Goal: Information Seeking & Learning: Learn about a topic

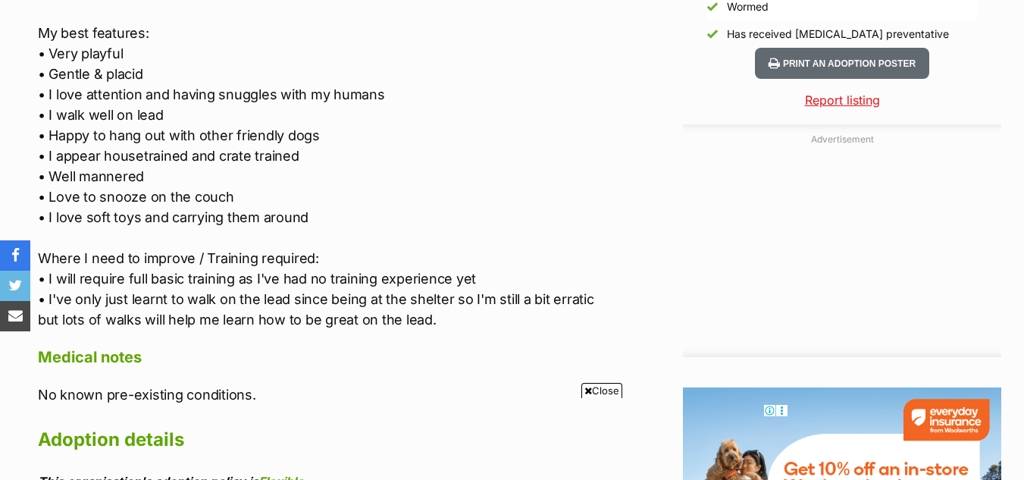
click at [589, 385] on span "Close" at bounding box center [601, 390] width 41 height 15
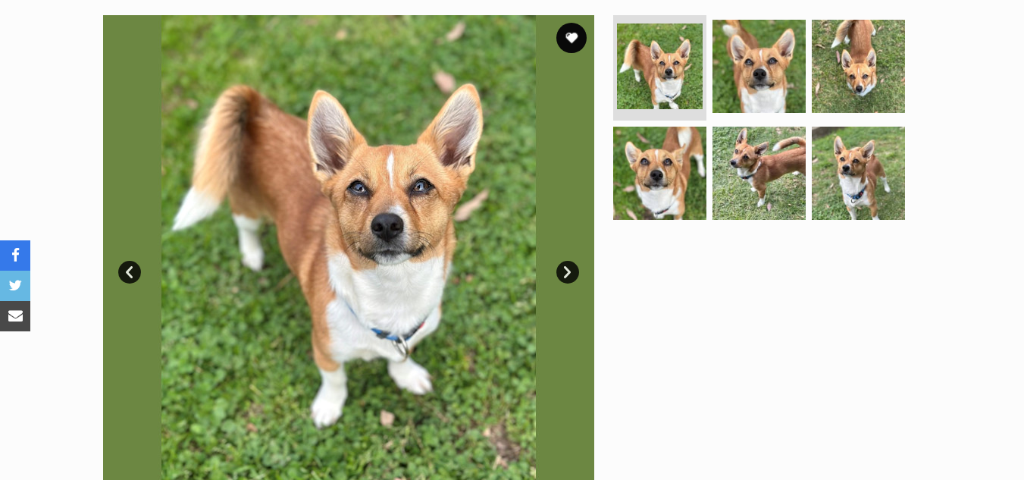
scroll to position [277, 0]
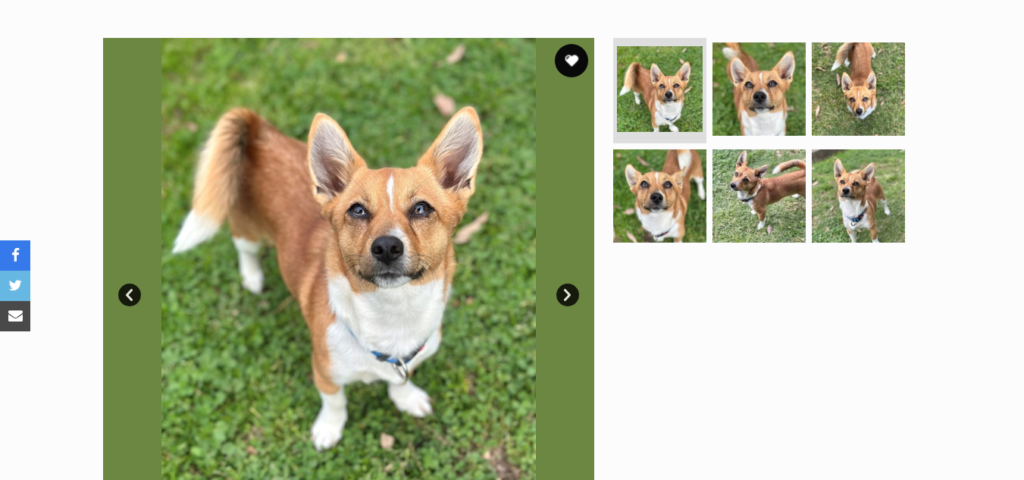
click at [572, 55] on button "favourite" at bounding box center [571, 60] width 33 height 33
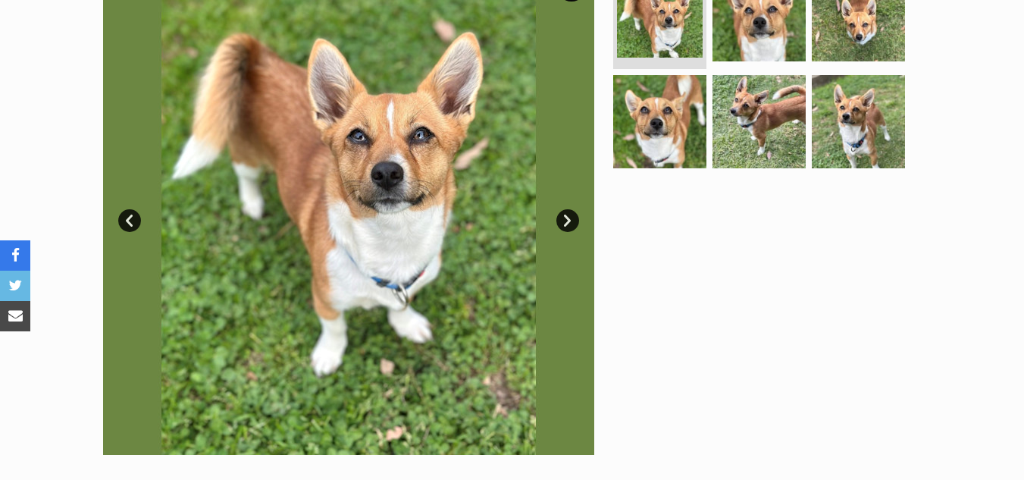
scroll to position [346, 0]
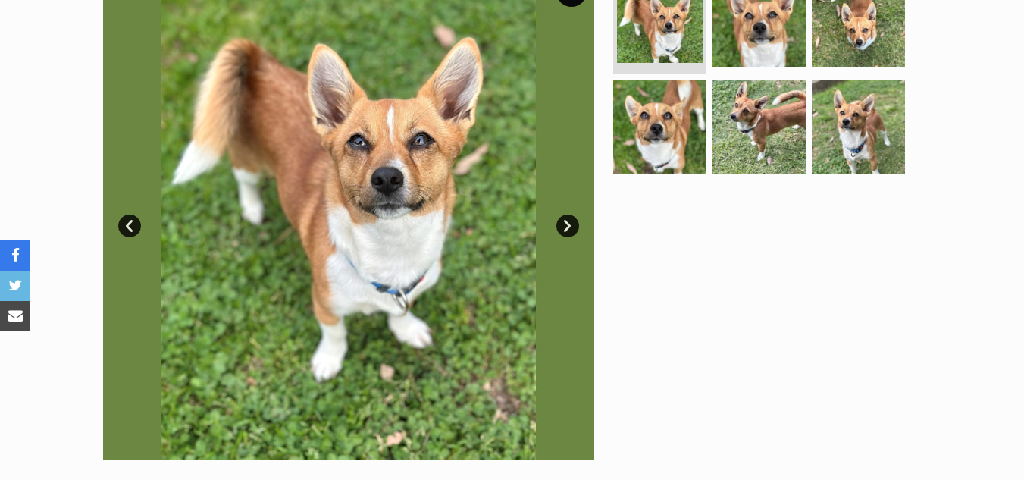
click at [565, 222] on link "Next" at bounding box center [567, 225] width 23 height 23
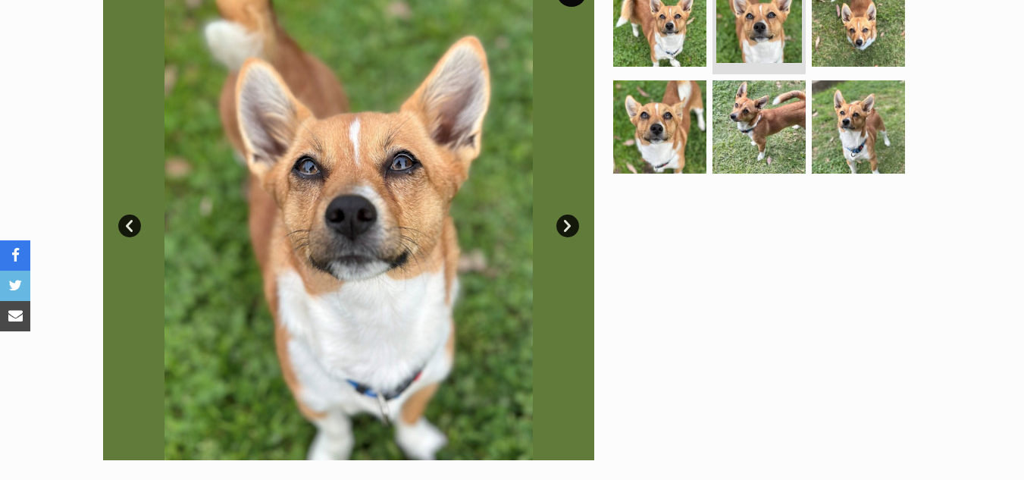
click at [565, 222] on link "Next" at bounding box center [567, 225] width 23 height 23
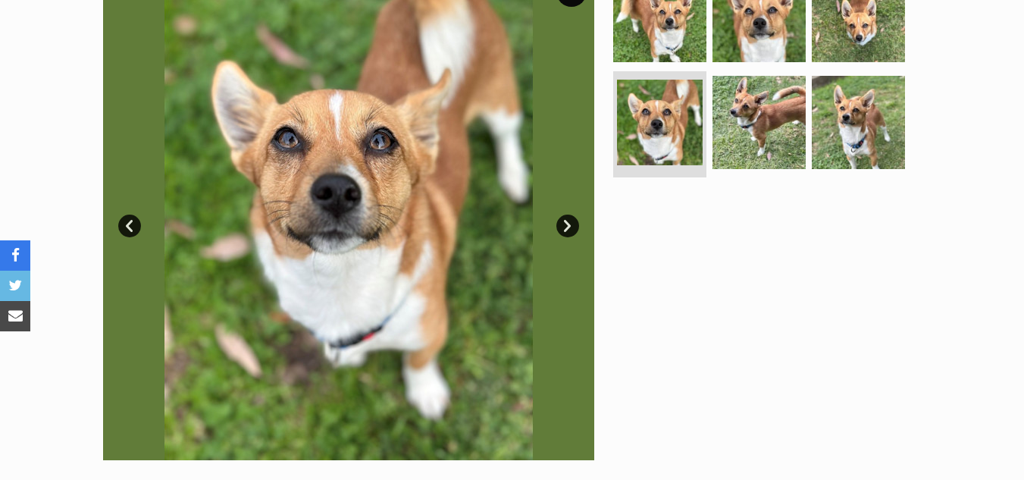
click at [128, 220] on link "Prev" at bounding box center [129, 225] width 23 height 23
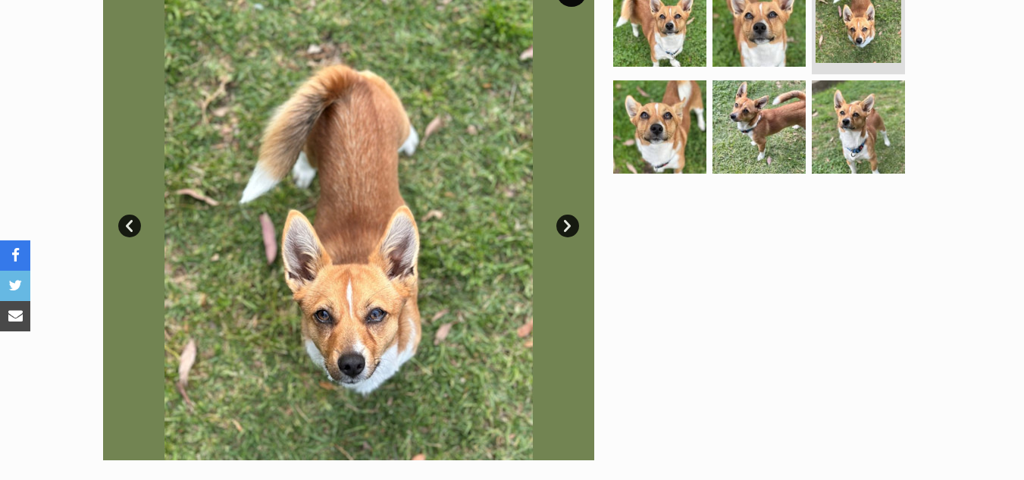
click at [562, 225] on link "Next" at bounding box center [567, 225] width 23 height 23
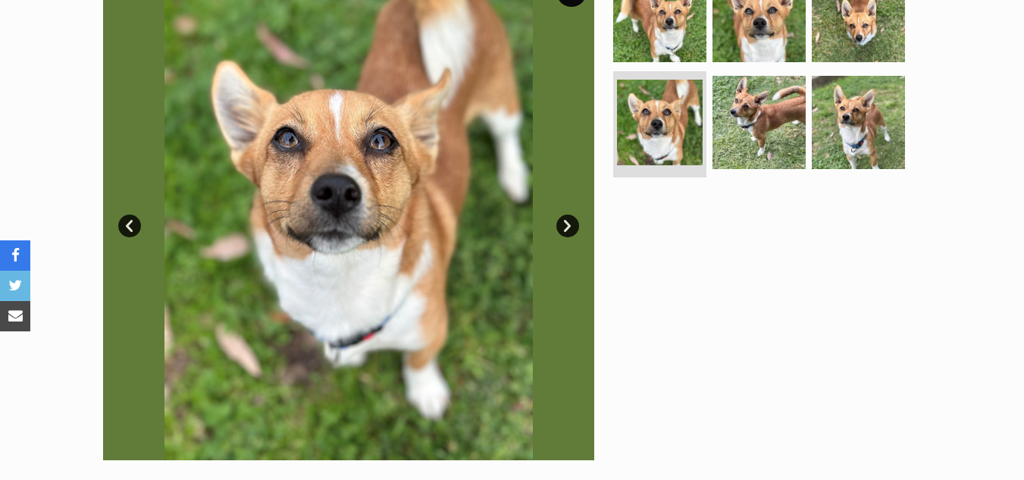
click at [562, 225] on link "Next" at bounding box center [567, 225] width 23 height 23
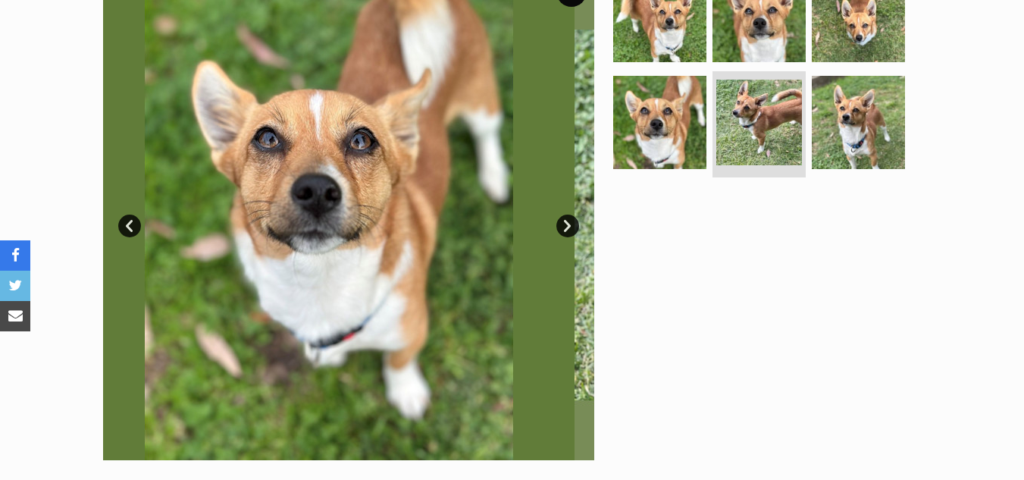
click at [562, 225] on link "Next" at bounding box center [567, 225] width 23 height 23
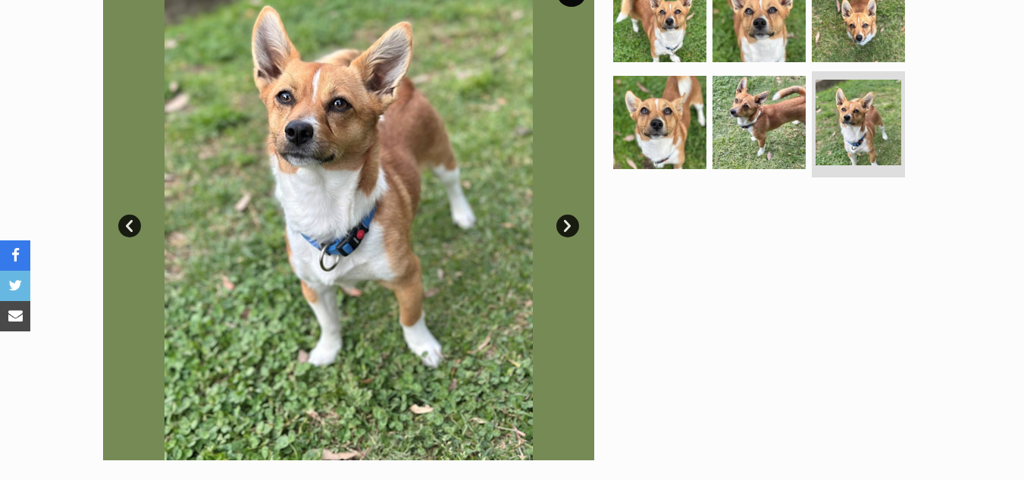
click at [562, 225] on link "Next" at bounding box center [567, 225] width 23 height 23
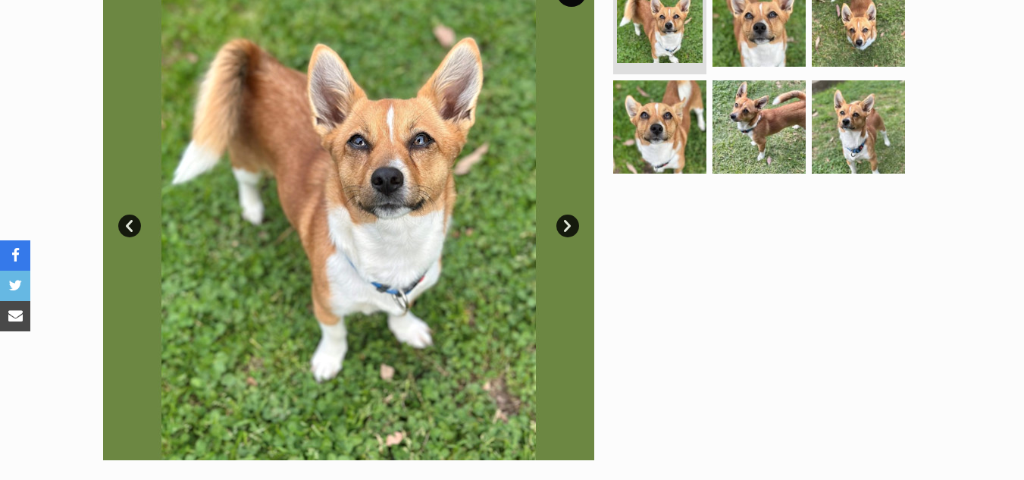
click at [569, 221] on link "Next" at bounding box center [567, 225] width 23 height 23
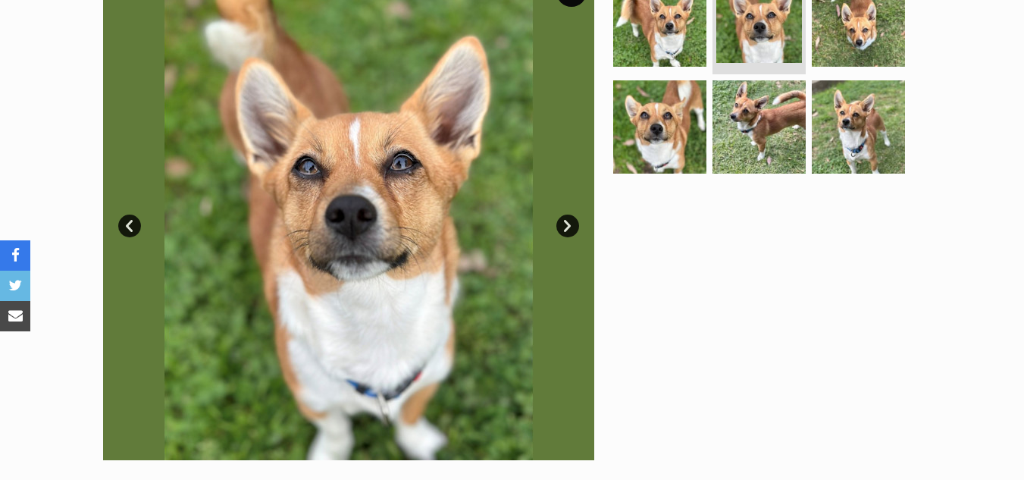
click at [569, 221] on link "Next" at bounding box center [567, 225] width 23 height 23
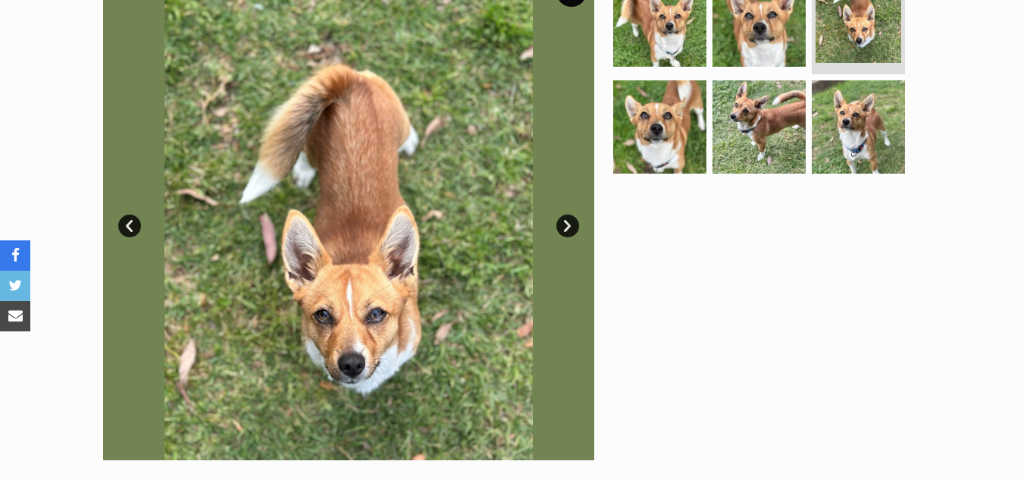
click at [569, 221] on link "Next" at bounding box center [567, 225] width 23 height 23
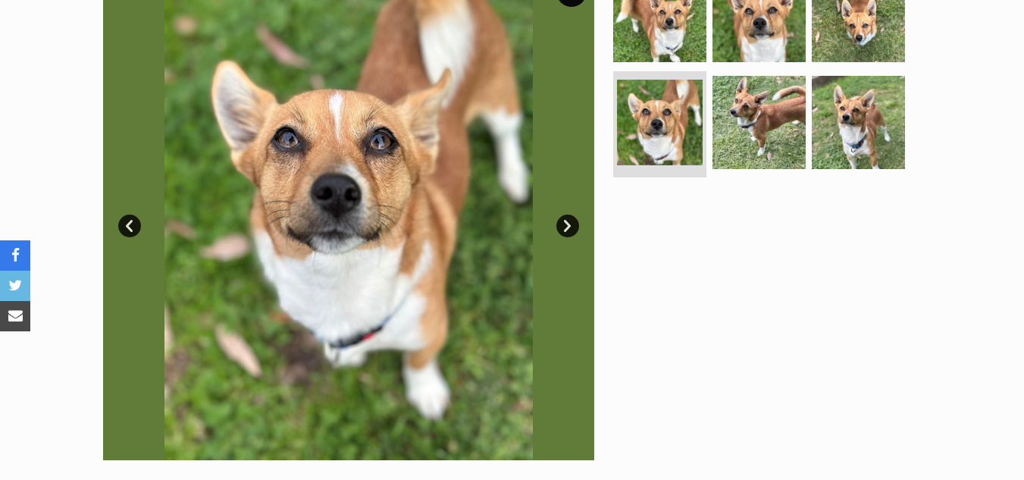
click at [569, 221] on link "Next" at bounding box center [567, 225] width 23 height 23
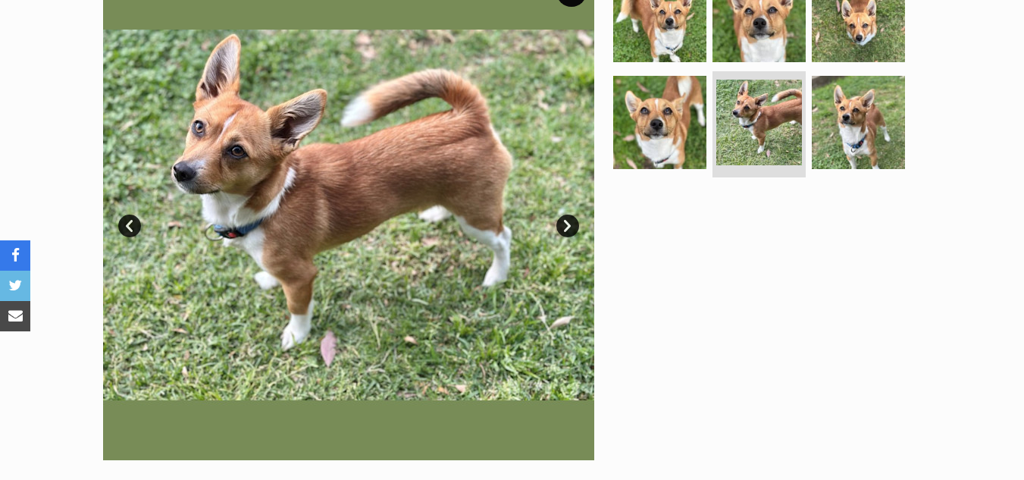
click at [570, 220] on link "Next" at bounding box center [567, 225] width 23 height 23
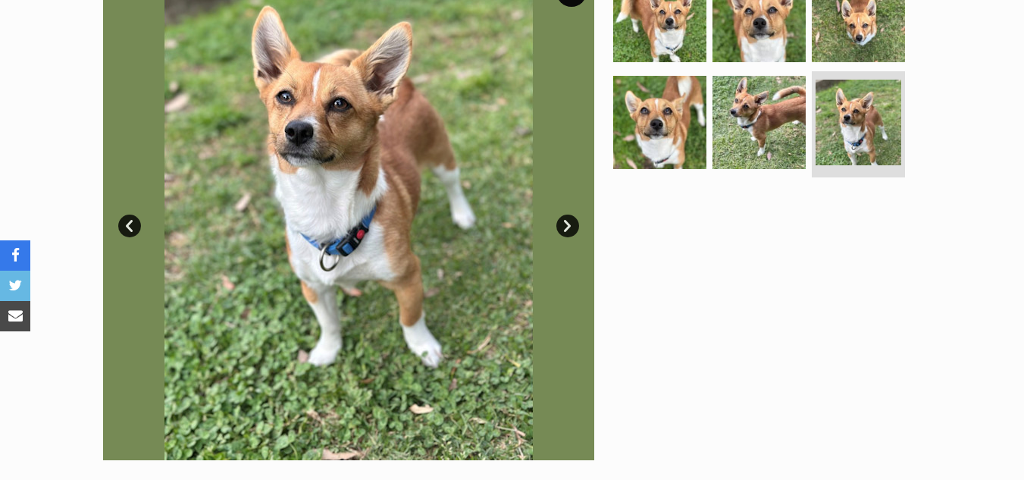
click at [570, 220] on link "Next" at bounding box center [567, 225] width 23 height 23
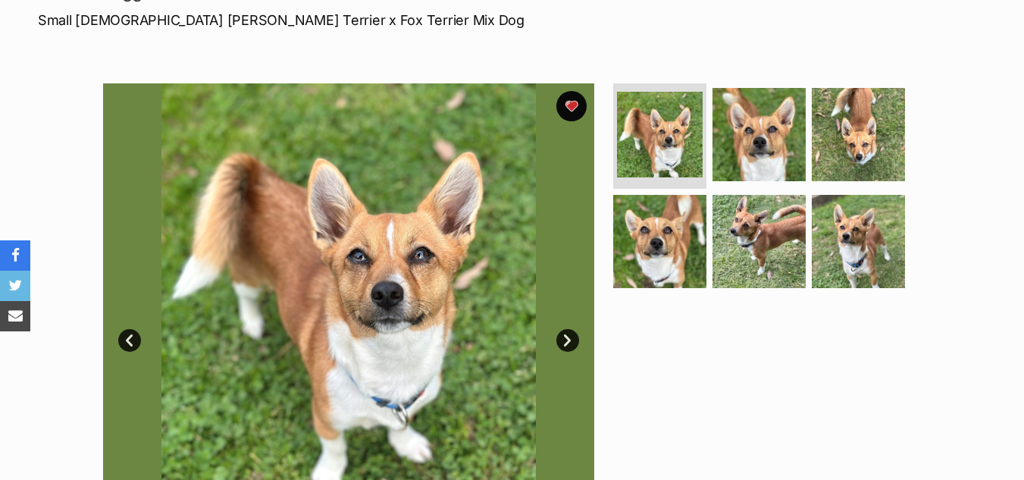
scroll to position [0, 0]
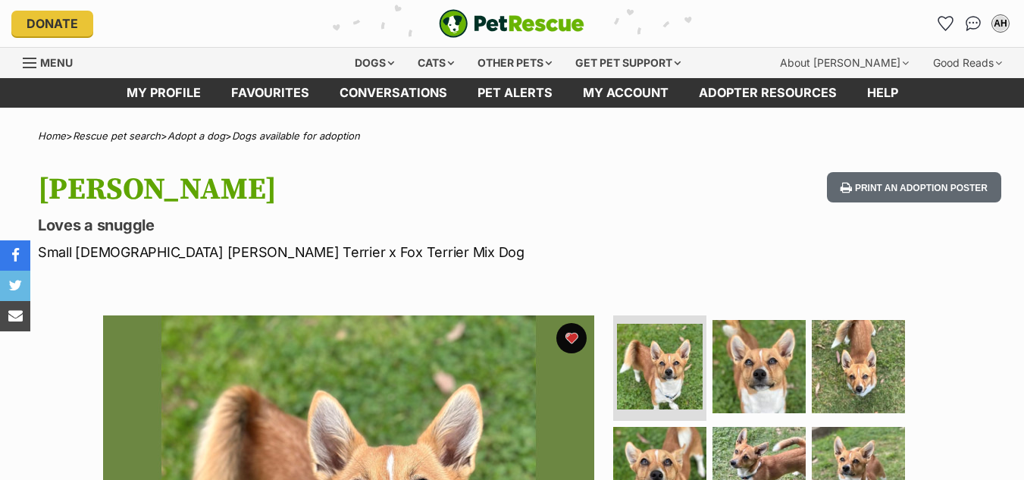
drag, startPoint x: 1033, startPoint y: 103, endPoint x: 936, endPoint y: 8, distance: 135.5
click at [946, 22] on icon "Favourites" at bounding box center [945, 22] width 18 height 17
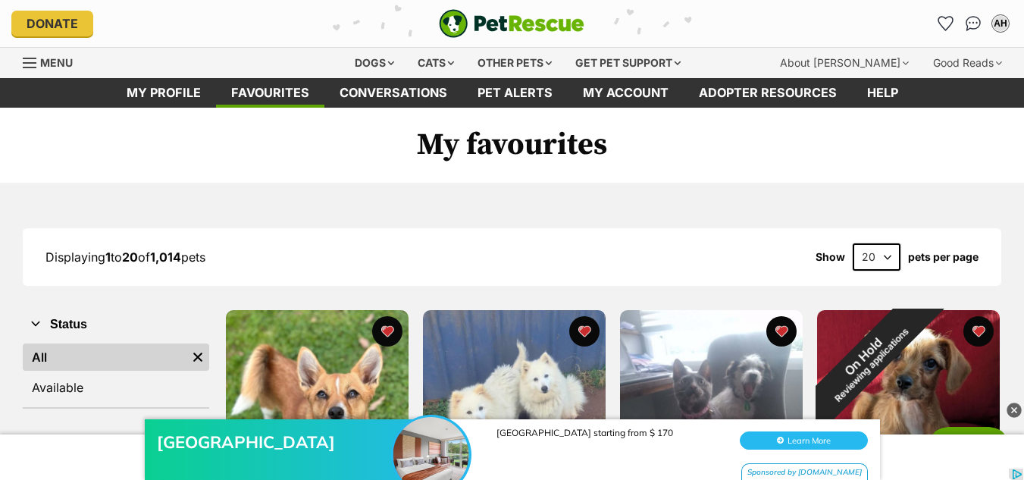
click at [1012, 409] on img at bounding box center [1013, 409] width 15 height 15
click at [1012, 405] on img at bounding box center [1013, 409] width 15 height 15
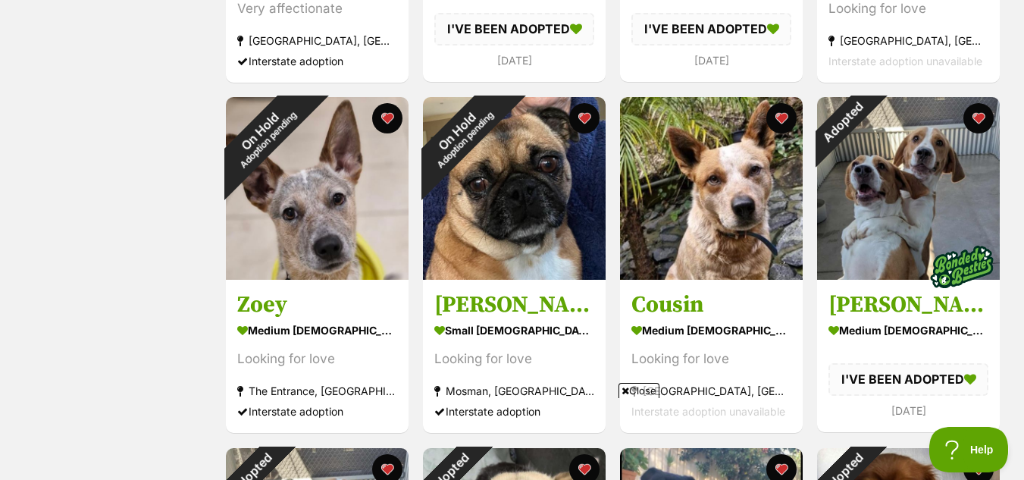
scroll to position [1243, 0]
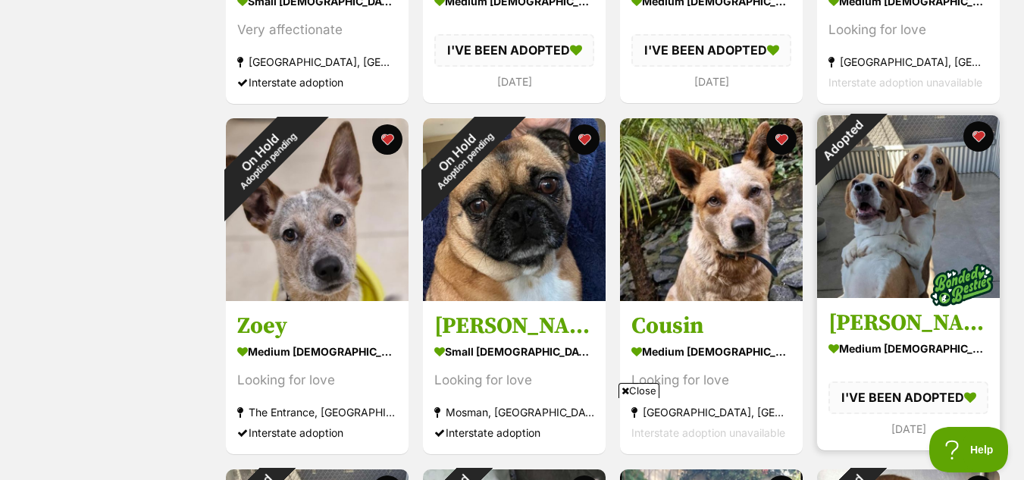
click at [998, 235] on img at bounding box center [908, 206] width 183 height 183
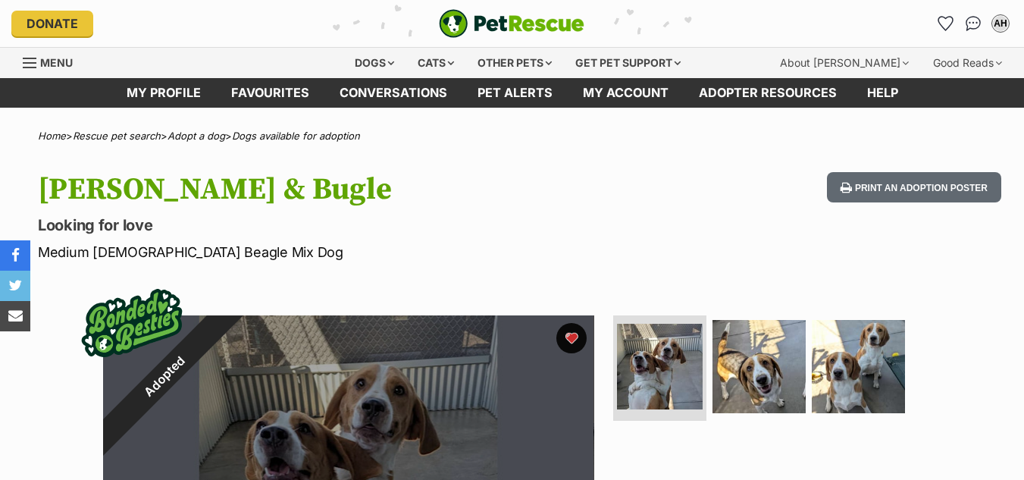
scroll to position [2, 0]
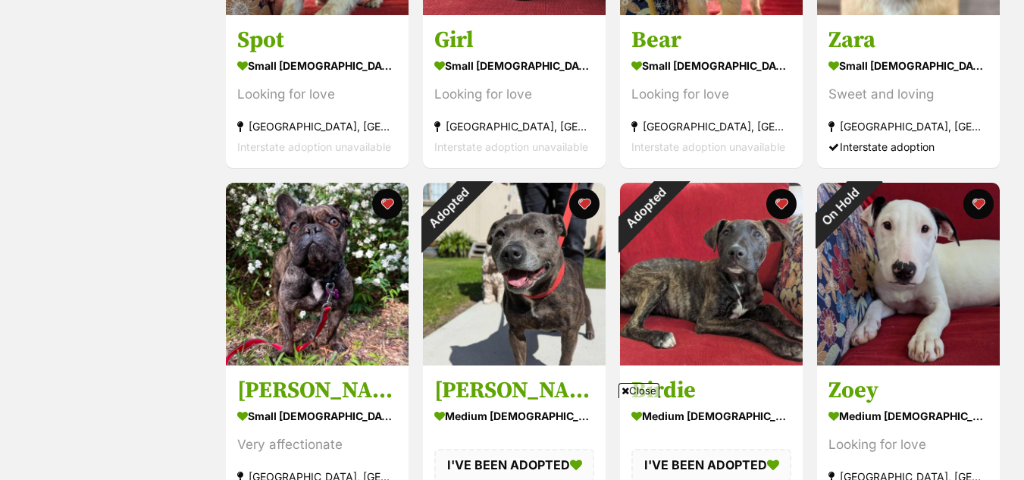
scroll to position [808, 0]
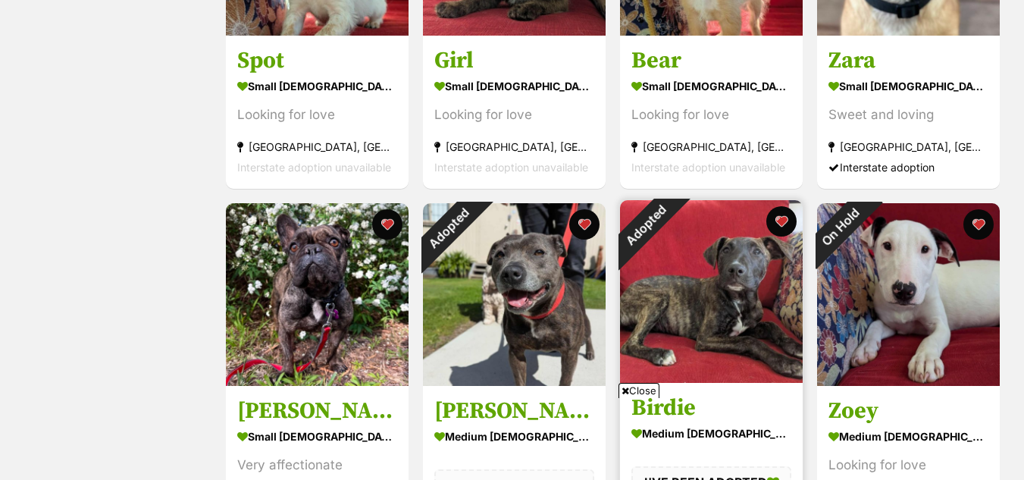
click at [729, 290] on img at bounding box center [711, 291] width 183 height 183
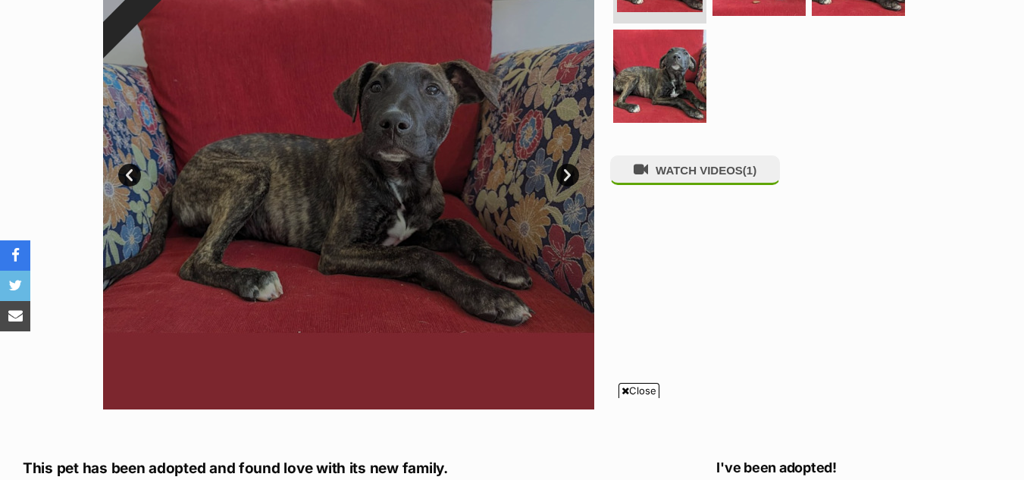
scroll to position [772, 0]
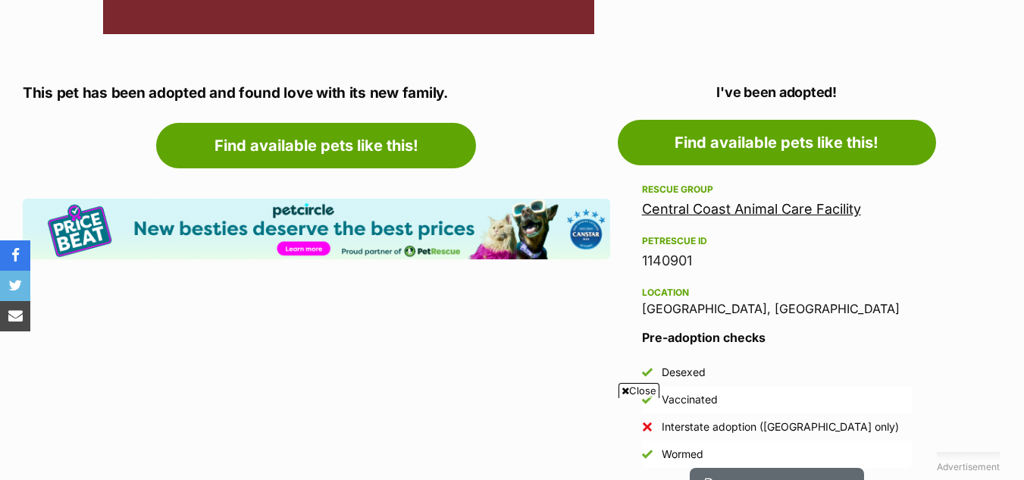
click at [778, 214] on link "Central Coast Animal Care Facility" at bounding box center [751, 209] width 219 height 16
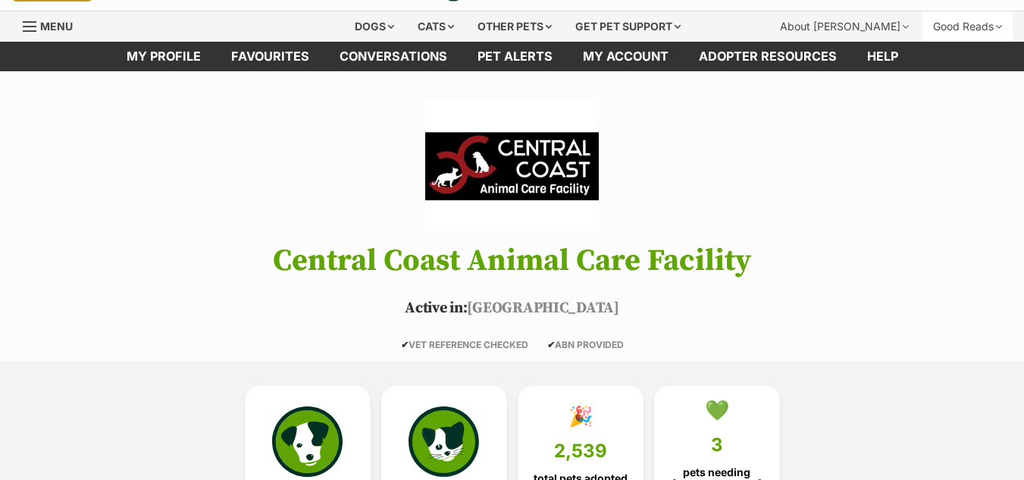
scroll to position [23, 0]
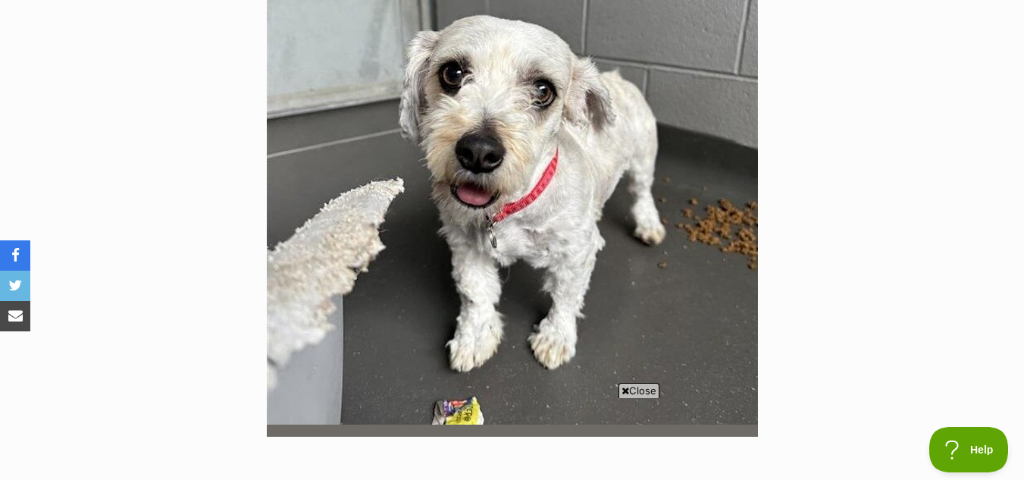
scroll to position [247, 0]
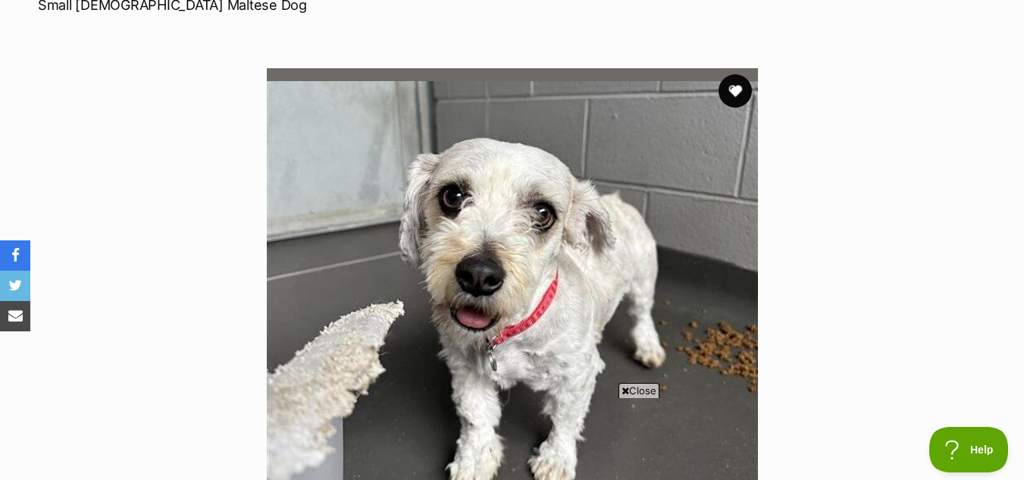
click at [732, 90] on button "favourite" at bounding box center [734, 90] width 33 height 33
click at [642, 389] on span "Close" at bounding box center [638, 390] width 41 height 15
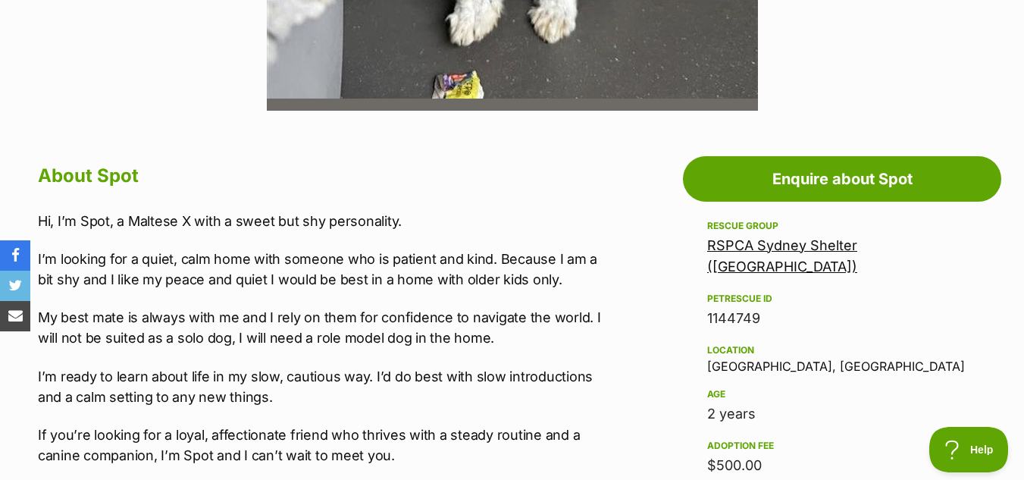
scroll to position [0, 0]
click at [857, 245] on link "RSPCA Sydney Shelter ([GEOGRAPHIC_DATA])" at bounding box center [782, 255] width 150 height 37
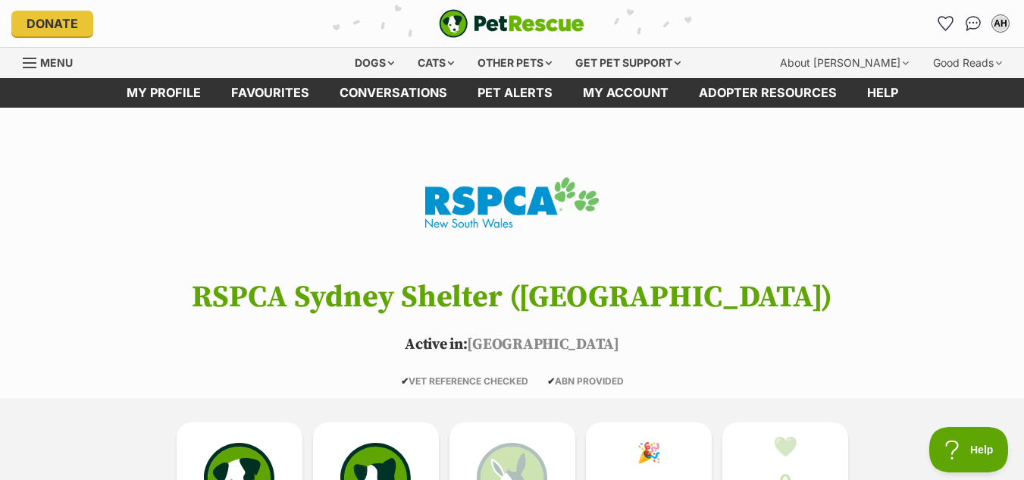
drag, startPoint x: 1034, startPoint y: 15, endPoint x: 941, endPoint y: -65, distance: 123.0
